Goal: Task Accomplishment & Management: Complete application form

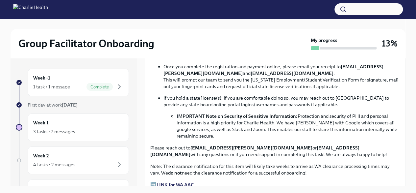
scroll to position [461, 0]
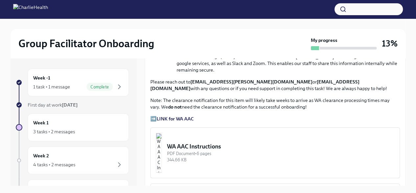
click at [175, 116] on strong "LINK for WA AAC" at bounding box center [175, 119] width 37 height 6
click at [162, 146] on img "button" at bounding box center [159, 153] width 6 height 40
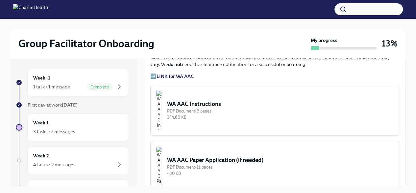
scroll to position [494, 0]
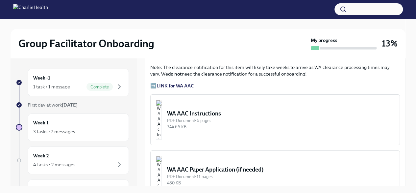
click at [182, 83] on strong "LINK for WA AAC" at bounding box center [175, 86] width 37 height 6
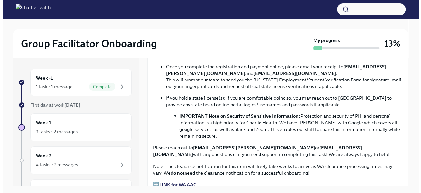
scroll to position [461, 0]
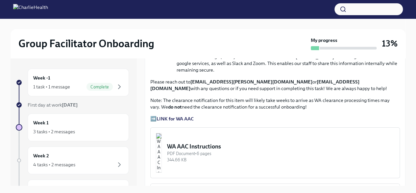
click at [181, 116] on strong "LINK for WA AAC" at bounding box center [175, 119] width 37 height 6
click at [187, 116] on strong "LINK for WA AAC" at bounding box center [175, 119] width 37 height 6
click at [214, 151] on div "PDF Document • 6 pages" at bounding box center [280, 153] width 227 height 6
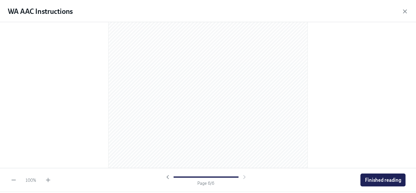
scroll to position [1457, 0]
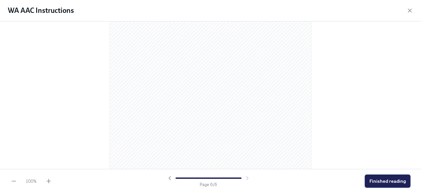
click at [386, 178] on span "Finished reading" at bounding box center [388, 180] width 37 height 7
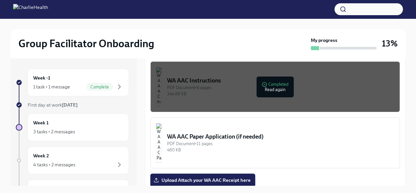
scroll to position [593, 0]
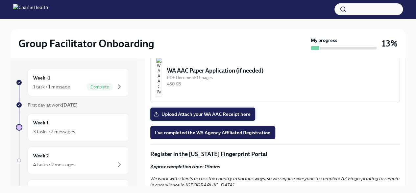
click at [209, 111] on span "Upload Attach your WA AAC Receipt here" at bounding box center [203, 114] width 96 height 7
click at [0, 0] on input "Upload Attach your WA AAC Receipt here" at bounding box center [0, 0] width 0 height 0
click at [202, 129] on span "I've completed the WA Agency Affiliated Registration" at bounding box center [213, 132] width 116 height 7
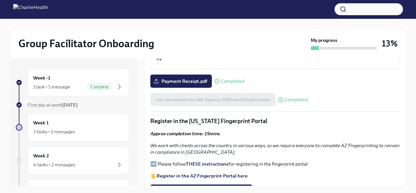
scroll to position [658, 0]
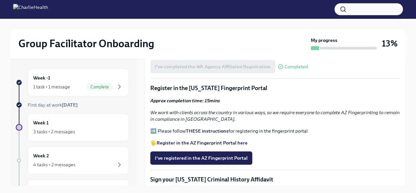
click at [214, 128] on strong "THESE instructions" at bounding box center [207, 131] width 43 height 6
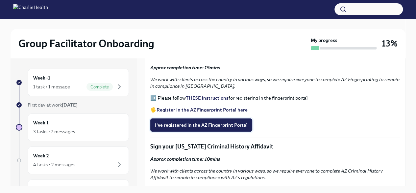
click at [190, 118] on button "I've registered in the AZ Fingerprint Portal" at bounding box center [201, 124] width 102 height 13
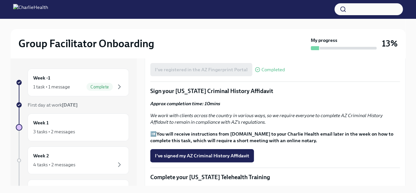
scroll to position [757, 0]
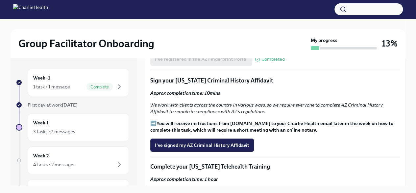
click at [193, 77] on p "Sign your [US_STATE] Criminal History Affidavit" at bounding box center [275, 80] width 250 height 8
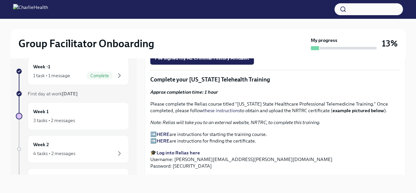
scroll to position [851, 0]
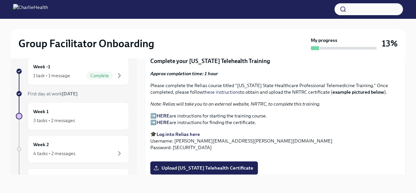
click at [158, 113] on strong "HERE" at bounding box center [163, 116] width 13 height 6
